Goal: Navigation & Orientation: Find specific page/section

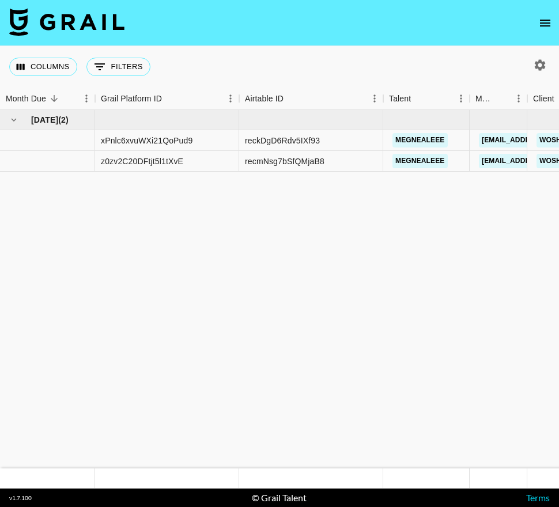
click at [544, 22] on icon "open drawer" at bounding box center [546, 23] width 14 height 14
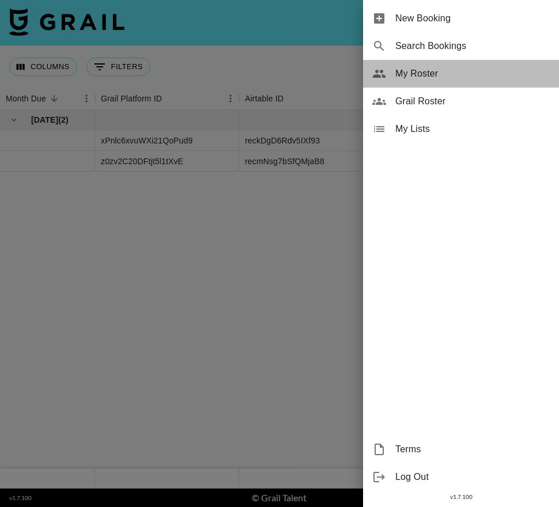
click at [423, 84] on div "My Roster" at bounding box center [461, 74] width 196 height 28
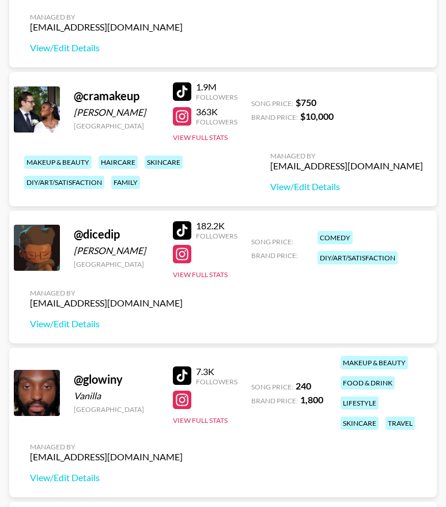
scroll to position [546, 0]
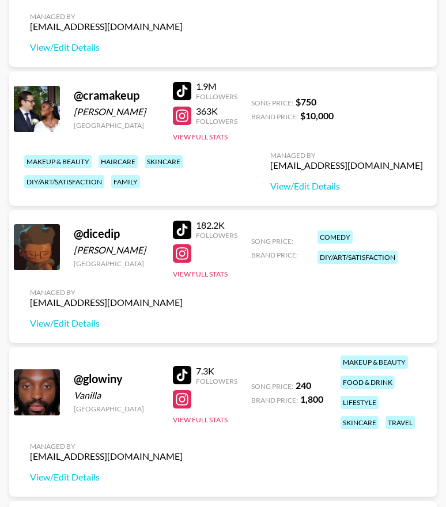
click at [179, 222] on div at bounding box center [182, 230] width 18 height 18
click at [178, 255] on div at bounding box center [182, 254] width 18 height 18
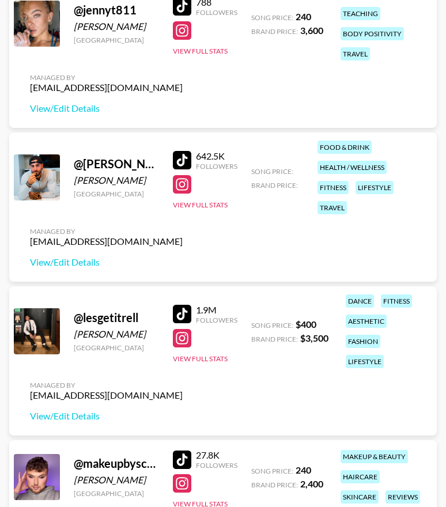
scroll to position [1223, 0]
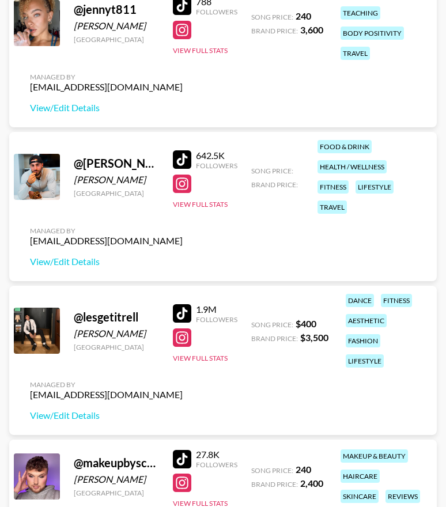
click at [182, 313] on div at bounding box center [182, 313] width 18 height 18
click at [181, 314] on div at bounding box center [182, 313] width 18 height 18
click at [183, 339] on div at bounding box center [182, 338] width 18 height 18
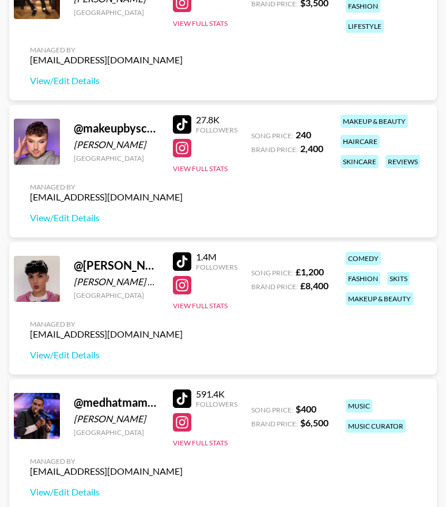
scroll to position [1564, 0]
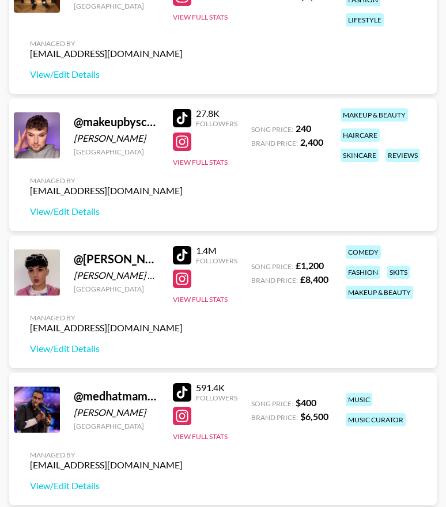
click at [182, 246] on div at bounding box center [182, 255] width 18 height 18
click at [183, 284] on div at bounding box center [182, 279] width 18 height 18
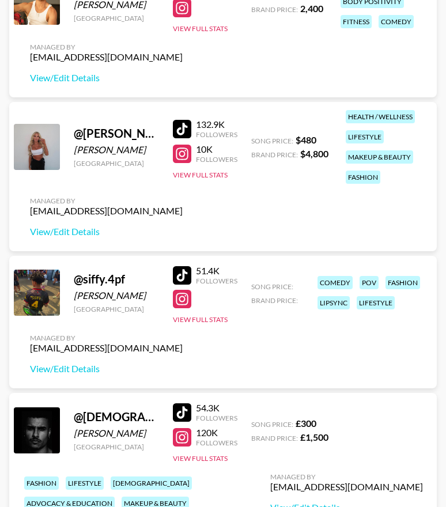
scroll to position [2577, 0]
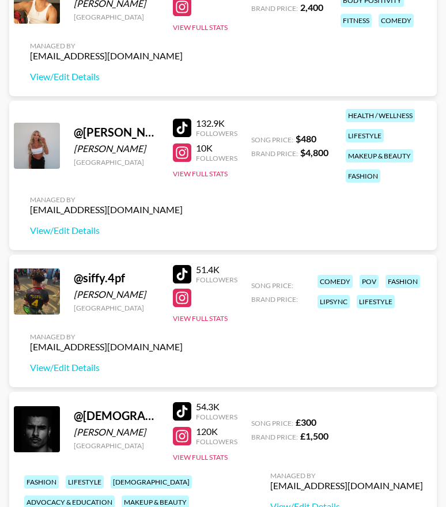
click at [185, 126] on div at bounding box center [182, 128] width 18 height 18
click at [185, 153] on div at bounding box center [182, 153] width 18 height 18
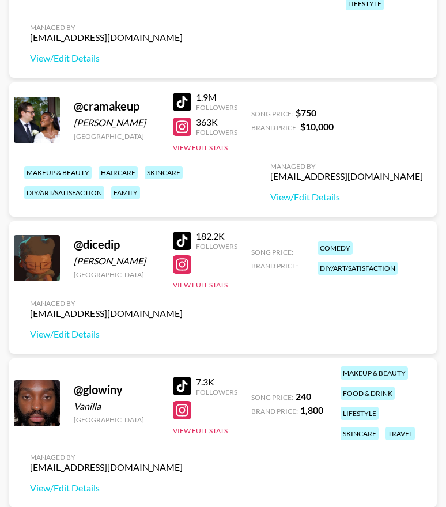
scroll to position [540, 0]
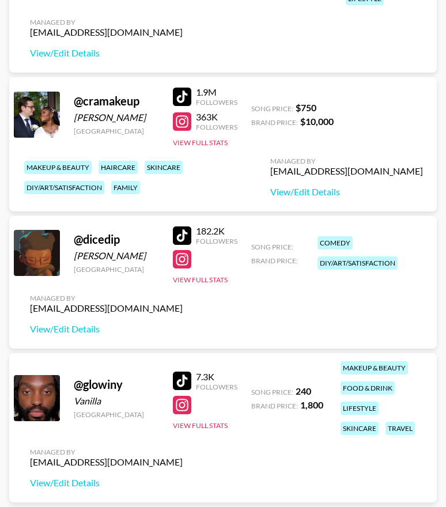
click at [186, 97] on div at bounding box center [182, 97] width 18 height 18
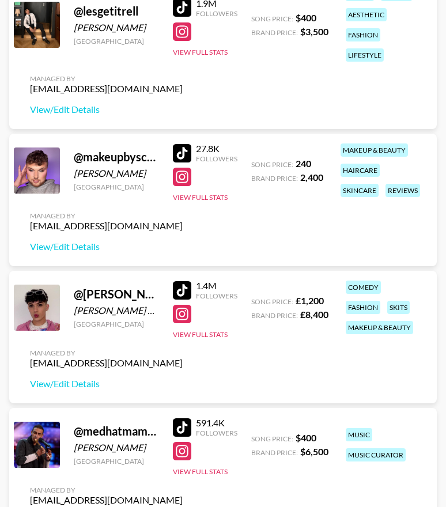
scroll to position [1533, 0]
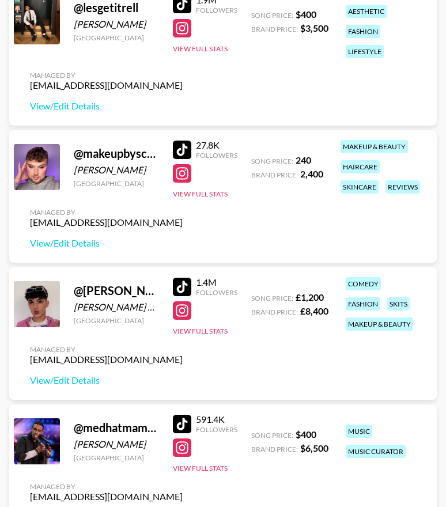
click at [182, 148] on div at bounding box center [182, 150] width 18 height 18
click at [182, 176] on div at bounding box center [182, 173] width 18 height 18
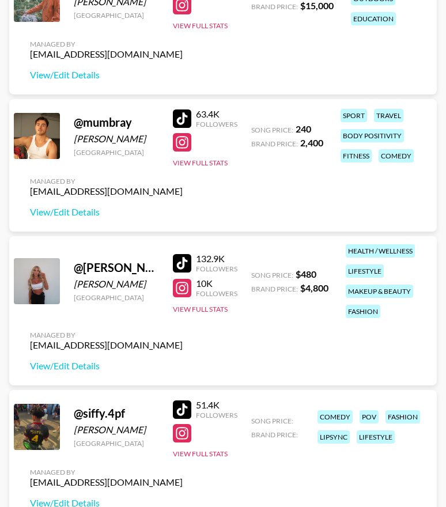
scroll to position [2442, 0]
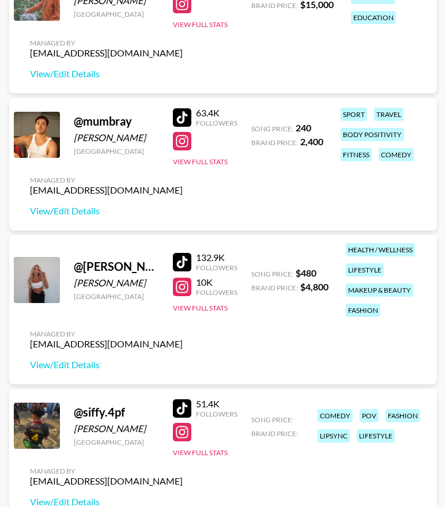
click at [181, 261] on div at bounding box center [182, 262] width 18 height 18
click at [181, 289] on div at bounding box center [182, 287] width 18 height 18
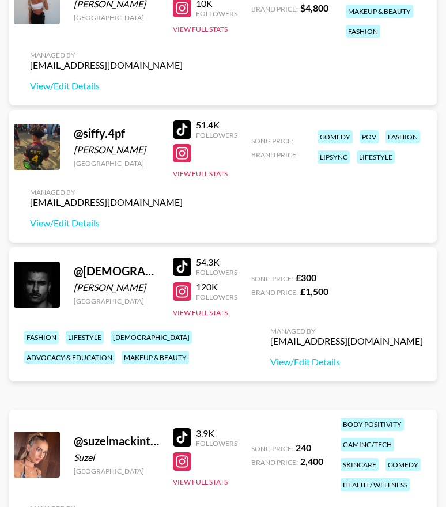
scroll to position [2729, 0]
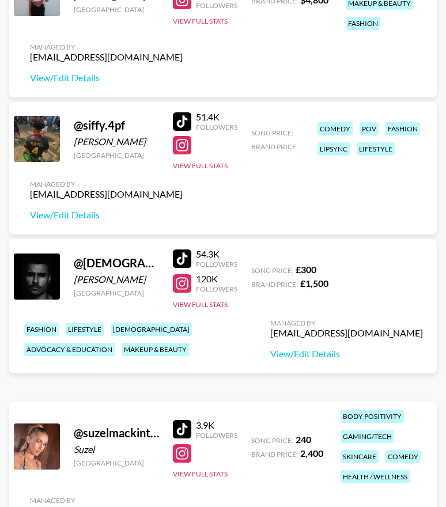
click at [185, 268] on div at bounding box center [182, 259] width 18 height 18
click at [185, 293] on div at bounding box center [182, 283] width 18 height 18
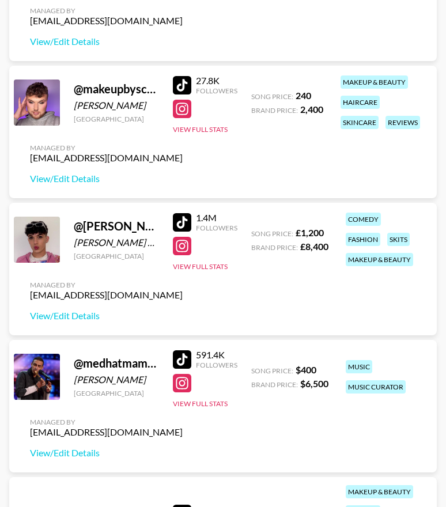
scroll to position [1583, 0]
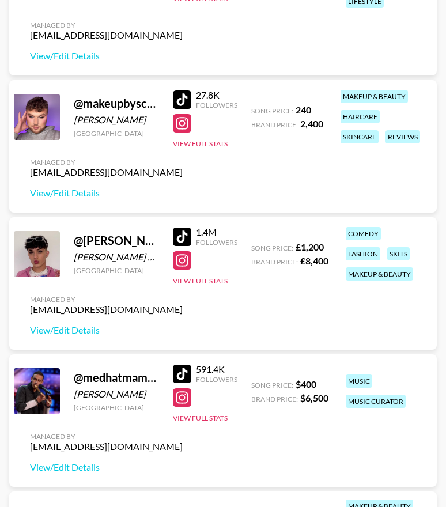
click at [187, 239] on div at bounding box center [182, 237] width 18 height 18
click at [187, 258] on div at bounding box center [182, 260] width 18 height 18
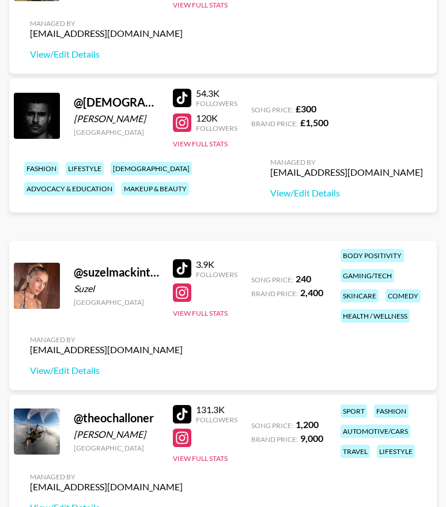
scroll to position [2901, 0]
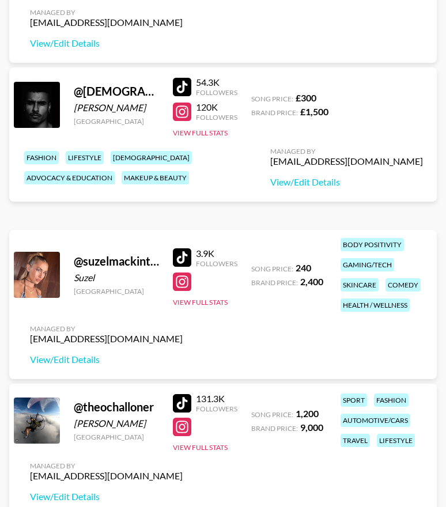
click at [182, 96] on div at bounding box center [182, 87] width 18 height 18
click at [182, 122] on div "120K Followers" at bounding box center [205, 111] width 65 height 20
click at [186, 119] on div at bounding box center [182, 112] width 18 height 18
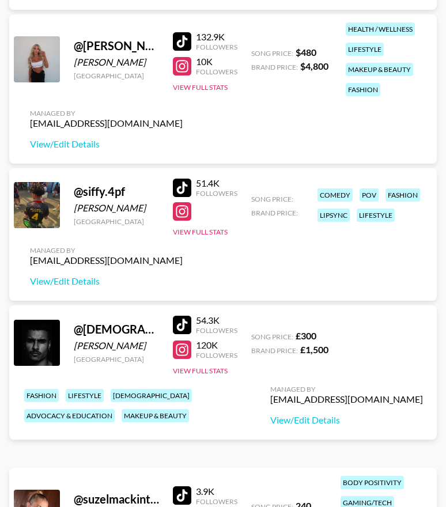
scroll to position [2662, 0]
